Goal: Task Accomplishment & Management: Complete application form

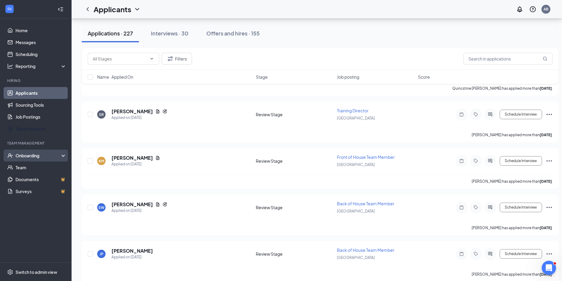
scroll to position [600, 0]
click at [24, 153] on div "Onboarding" at bounding box center [39, 156] width 46 height 6
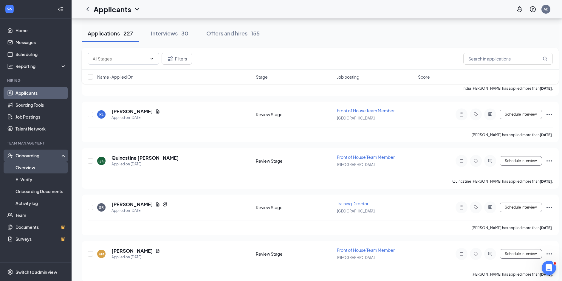
click at [37, 165] on link "Overview" at bounding box center [41, 168] width 51 height 12
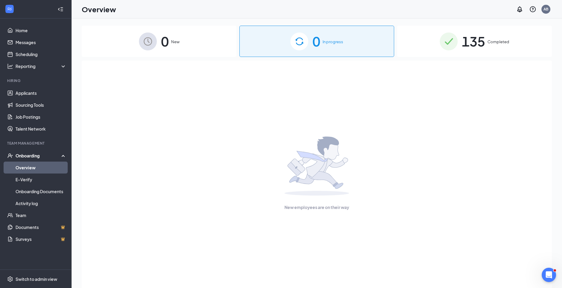
click at [198, 41] on div "0 New" at bounding box center [159, 41] width 155 height 31
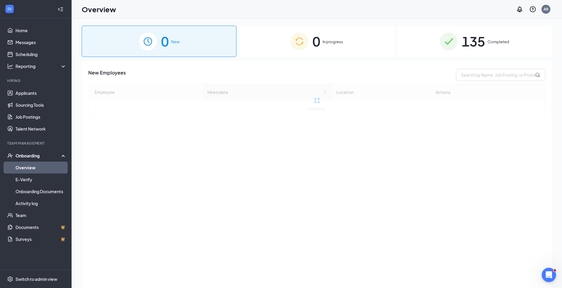
click at [481, 45] on span "135" at bounding box center [473, 41] width 23 height 21
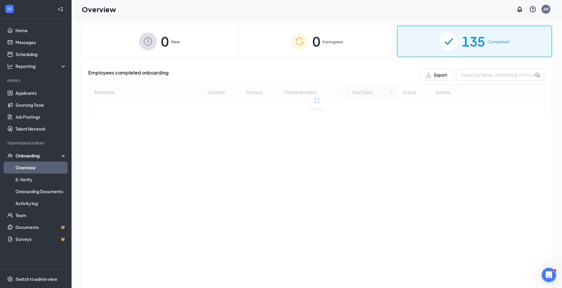
click at [321, 47] on div "0 In progress" at bounding box center [316, 41] width 155 height 31
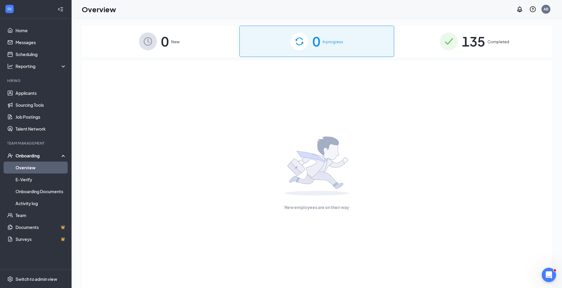
click at [219, 47] on div "0 New" at bounding box center [159, 41] width 155 height 31
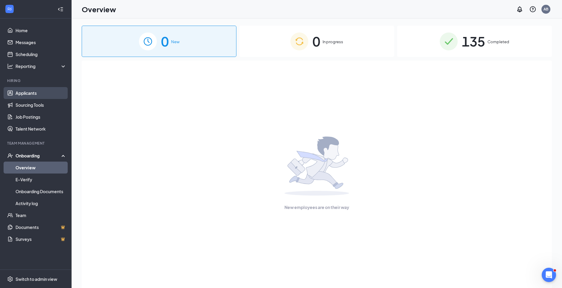
click at [18, 97] on link "Applicants" at bounding box center [41, 93] width 51 height 12
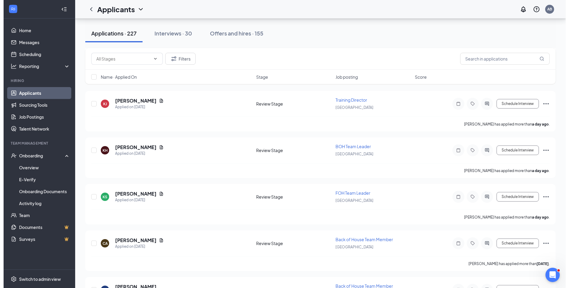
scroll to position [380, 0]
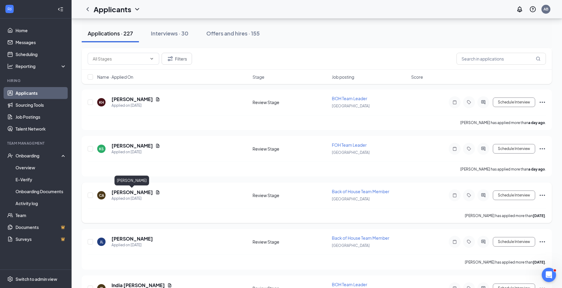
click at [136, 189] on h5 "[PERSON_NAME]" at bounding box center [131, 192] width 41 height 7
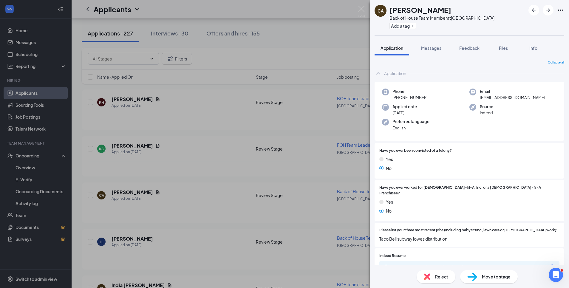
click at [436, 277] on span "Reject" at bounding box center [441, 276] width 13 height 7
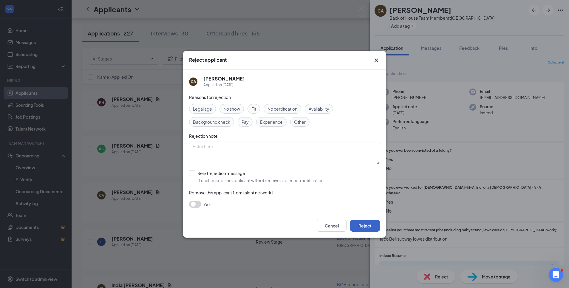
click at [372, 226] on button "Reject" at bounding box center [365, 226] width 30 height 12
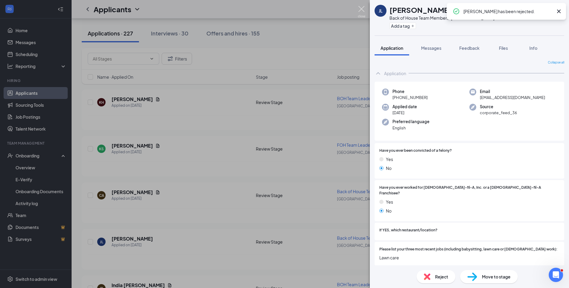
click at [361, 7] on img at bounding box center [361, 12] width 7 height 12
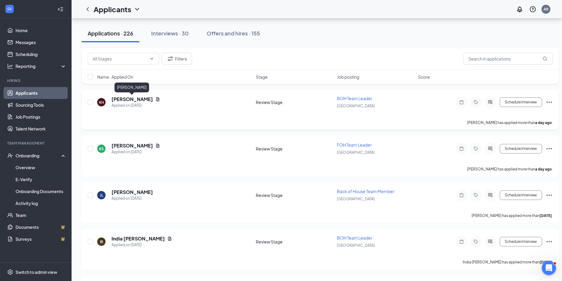
click at [134, 99] on h5 "[PERSON_NAME]" at bounding box center [131, 99] width 41 height 7
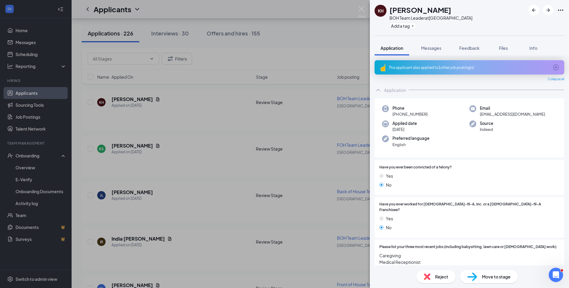
click at [341, 46] on div "KH [PERSON_NAME] BOH Team Leader at [GEOGRAPHIC_DATA] Add a tag Application Mes…" at bounding box center [284, 144] width 569 height 288
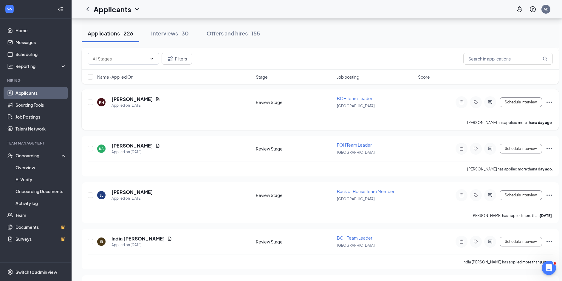
click at [142, 97] on h5 "[PERSON_NAME]" at bounding box center [131, 99] width 41 height 7
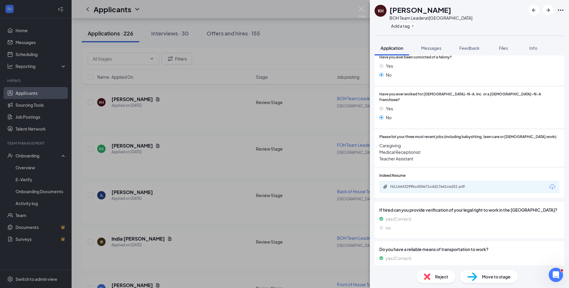
scroll to position [110, 0]
click at [549, 184] on icon "Download" at bounding box center [552, 186] width 6 height 5
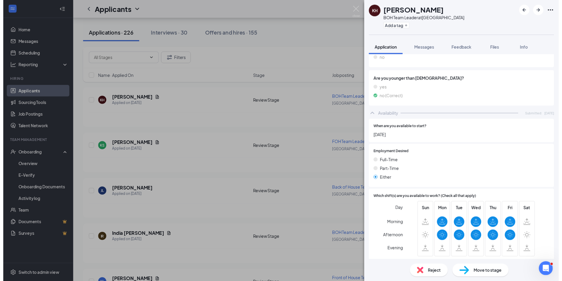
scroll to position [317, 0]
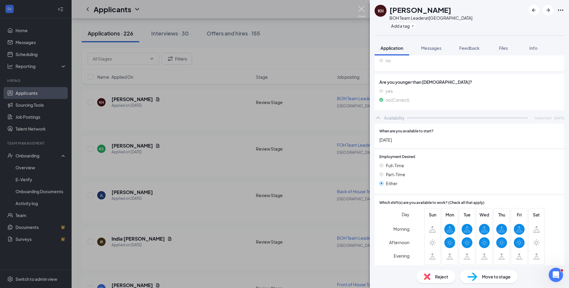
click at [358, 8] on img at bounding box center [361, 12] width 7 height 12
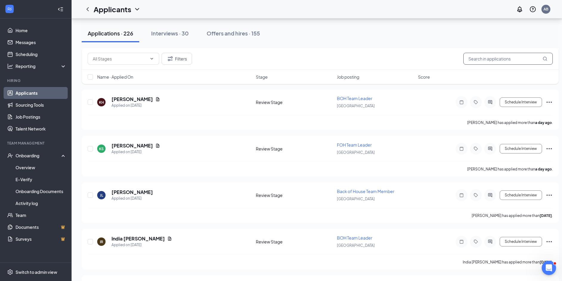
click at [504, 63] on input "text" at bounding box center [507, 59] width 89 height 12
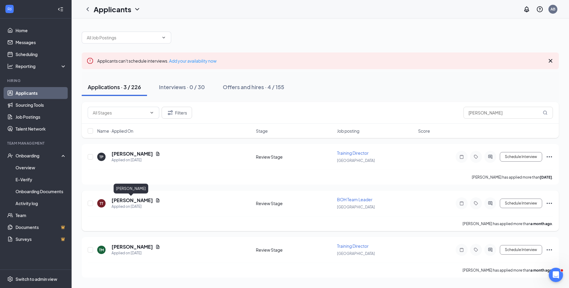
click at [132, 200] on h5 "[PERSON_NAME]" at bounding box center [131, 200] width 41 height 7
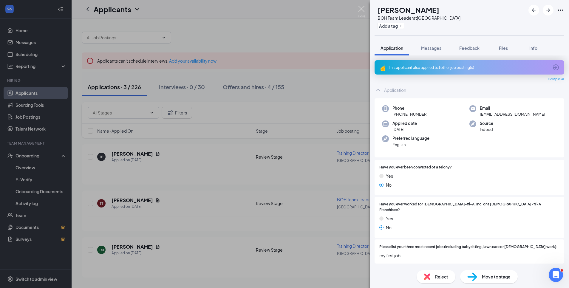
click at [364, 9] on img at bounding box center [361, 12] width 7 height 12
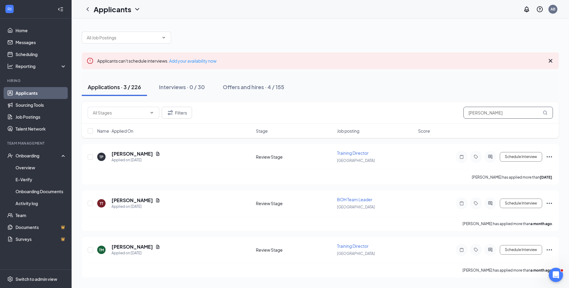
click at [505, 115] on input "[PERSON_NAME]" at bounding box center [507, 113] width 89 height 12
type input "[PERSON_NAME]"
click at [126, 201] on h5 "[PERSON_NAME]" at bounding box center [131, 200] width 41 height 7
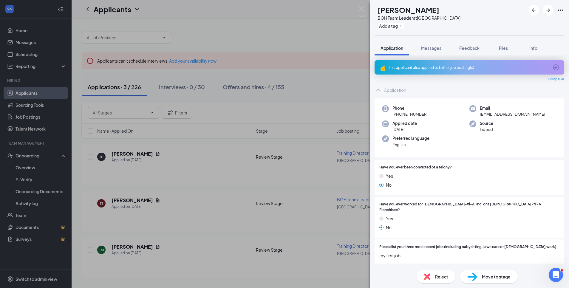
click at [498, 277] on span "Move to stage" at bounding box center [496, 276] width 29 height 7
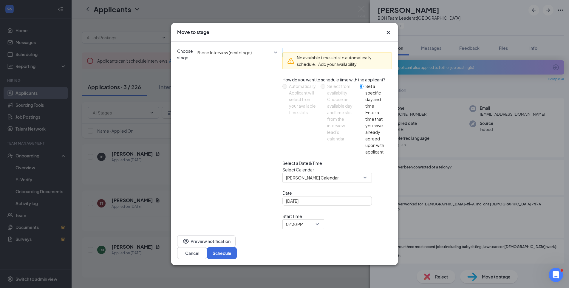
click at [252, 57] on span "Phone Interview (next stage)" at bounding box center [223, 52] width 55 height 9
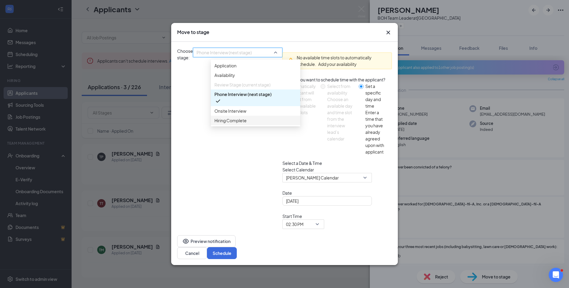
click at [238, 124] on span "Hiring Complete" at bounding box center [230, 120] width 32 height 7
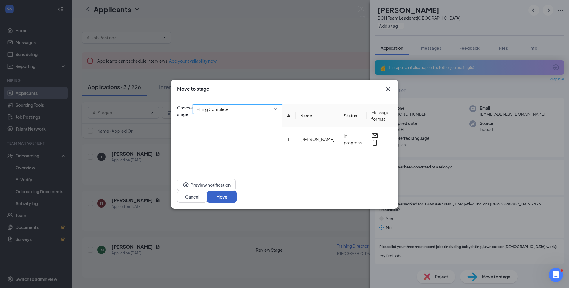
click at [237, 203] on button "Move" at bounding box center [222, 197] width 30 height 12
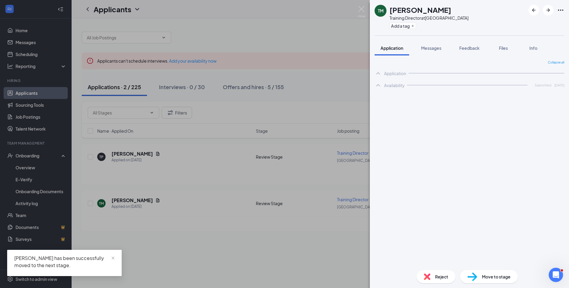
click at [365, 11] on div "[PERSON_NAME] Training Director at [GEOGRAPHIC_DATA] Add a tag Application Mess…" at bounding box center [284, 144] width 569 height 288
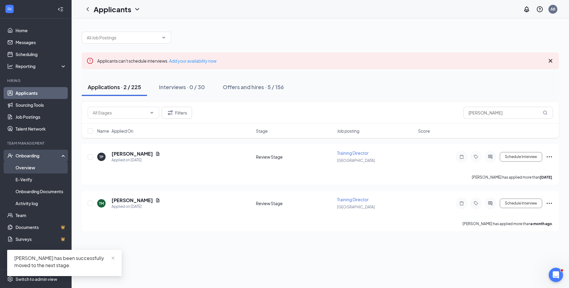
click at [23, 166] on link "Overview" at bounding box center [41, 168] width 51 height 12
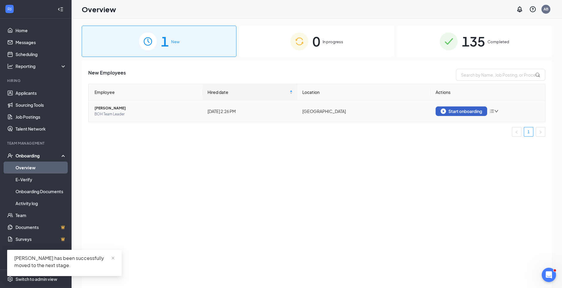
click at [455, 110] on div "Start onboarding" at bounding box center [461, 111] width 41 height 5
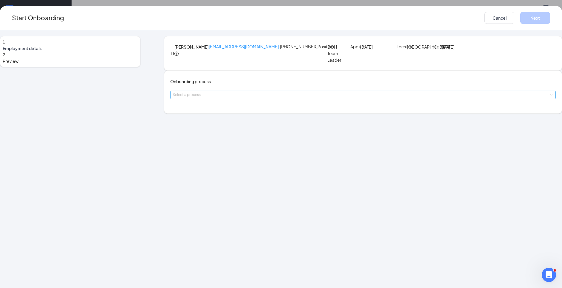
click at [271, 98] on div "Select a process" at bounding box center [362, 95] width 378 height 6
click at [251, 131] on span "Team Member Onboarding" at bounding box center [225, 133] width 53 height 5
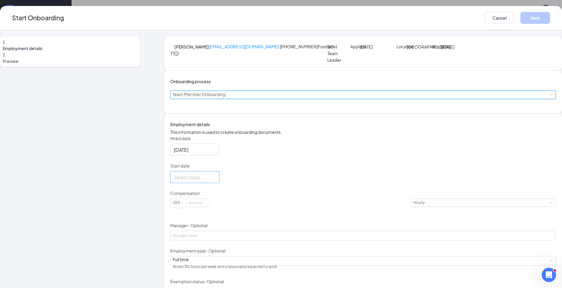
click at [216, 181] on div at bounding box center [195, 176] width 42 height 7
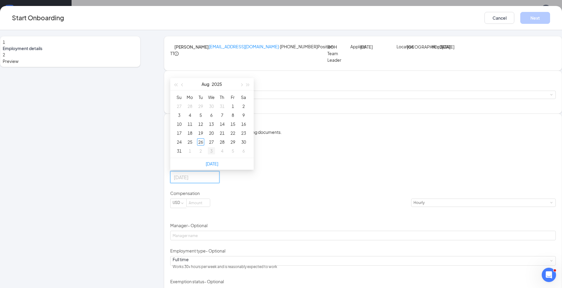
type input "[DATE]"
click at [215, 154] on div "3" at bounding box center [211, 150] width 7 height 7
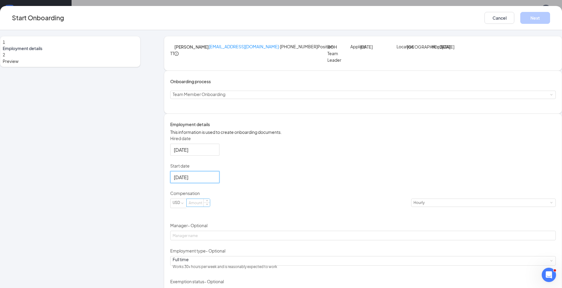
click at [210, 207] on input at bounding box center [198, 203] width 23 height 8
type input "10.5"
click at [369, 226] on div "Hired date [DATE] Start date [DATE] [DATE] Su Mo Tu We Th Fr Sa 31 1 2 3 4 5 6 …" at bounding box center [362, 228] width 385 height 186
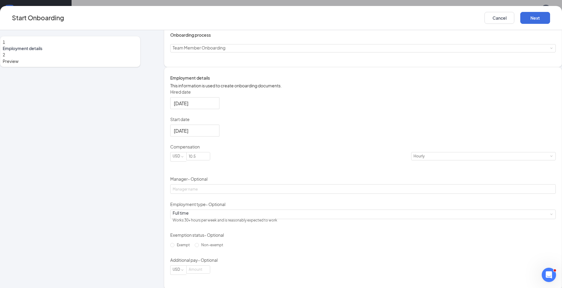
scroll to position [89, 0]
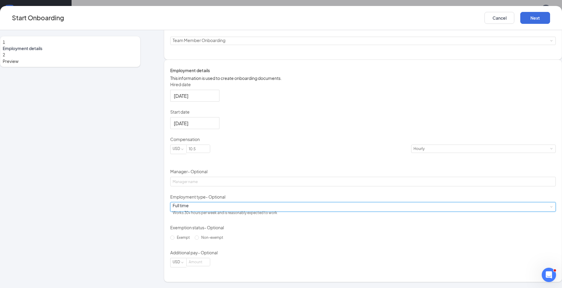
click at [246, 205] on div "Full time Works 30+ hours per week and is reasonably expected to work" at bounding box center [363, 206] width 381 height 9
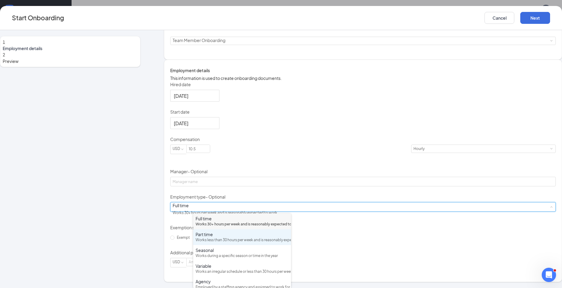
click at [220, 243] on div "Works less than 30 hours per week and is reasonably expected to work" at bounding box center [242, 240] width 93 height 6
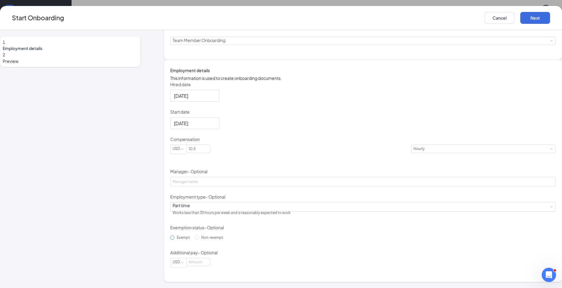
click at [192, 235] on span "Exempt" at bounding box center [183, 237] width 18 height 4
click at [174, 236] on input "Exempt" at bounding box center [172, 238] width 4 height 4
radio input "true"
click at [203, 238] on label "Non-exempt" at bounding box center [210, 238] width 31 height 10
click at [199, 238] on input "Non-exempt" at bounding box center [197, 238] width 4 height 4
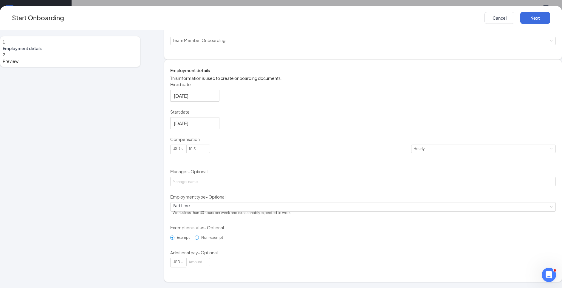
radio input "true"
radio input "false"
click at [520, 19] on button "Next" at bounding box center [535, 18] width 30 height 12
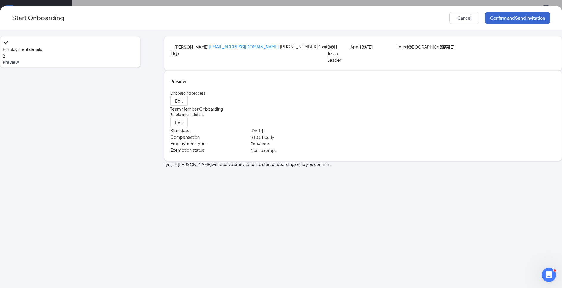
scroll to position [0, 0]
click at [485, 17] on button "Confirm and Send Invitation" at bounding box center [517, 18] width 65 height 12
click at [518, 91] on div "Employment details 2 Preview TT [PERSON_NAME] [EMAIL_ADDRESS][DOMAIN_NAME] · [P…" at bounding box center [281, 159] width 562 height 258
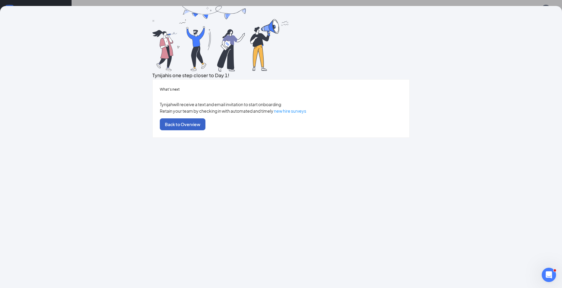
click at [205, 130] on button "Back to Overview" at bounding box center [183, 124] width 46 height 12
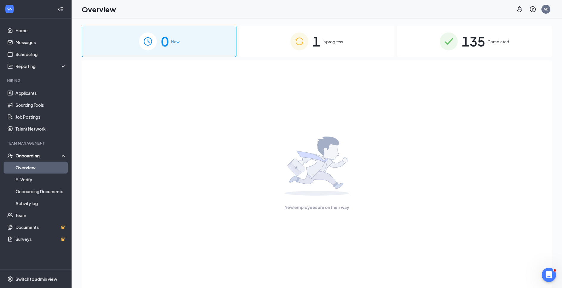
click at [320, 44] on span "1" at bounding box center [316, 41] width 8 height 21
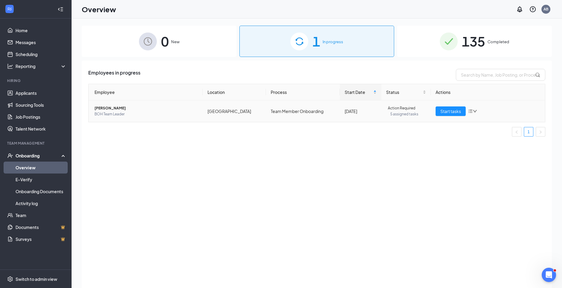
click at [113, 115] on span "BOH Team Leader" at bounding box center [146, 114] width 103 height 6
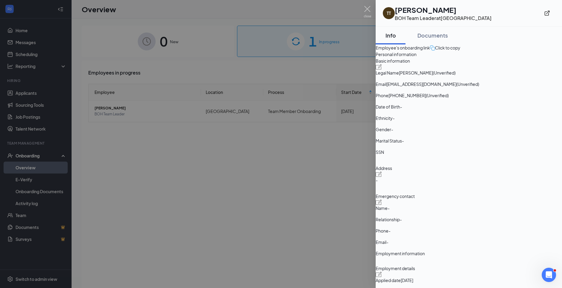
click at [131, 242] on div at bounding box center [281, 144] width 562 height 288
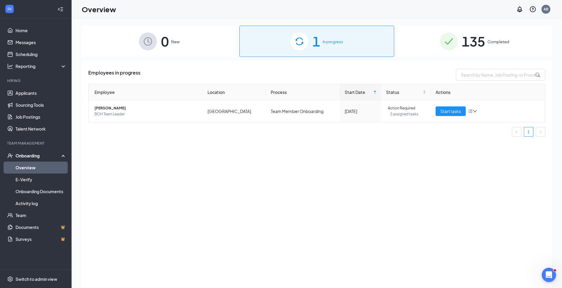
click at [131, 242] on div "Employees in progress Employee Location Process Start Date Status Actions [PERS…" at bounding box center [317, 182] width 470 height 242
drag, startPoint x: 131, startPoint y: 242, endPoint x: 284, endPoint y: 190, distance: 160.5
click at [284, 190] on div "Employees in progress Employee Location Process Start Date Status Actions [PERS…" at bounding box center [317, 182] width 470 height 242
